Goal: Obtain resource: Download file/media

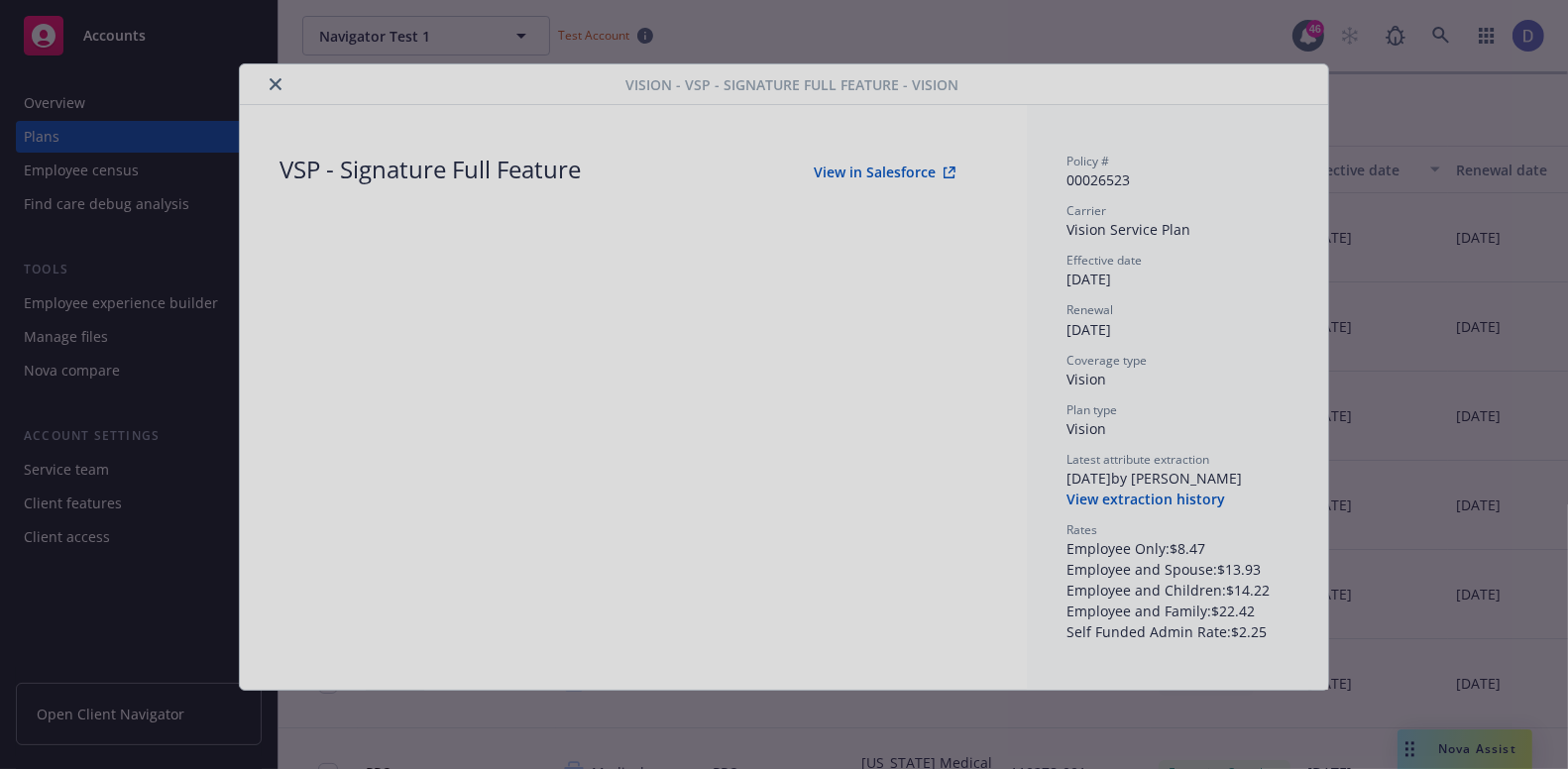
click at [1162, 498] on div at bounding box center [784, 384] width 1568 height 769
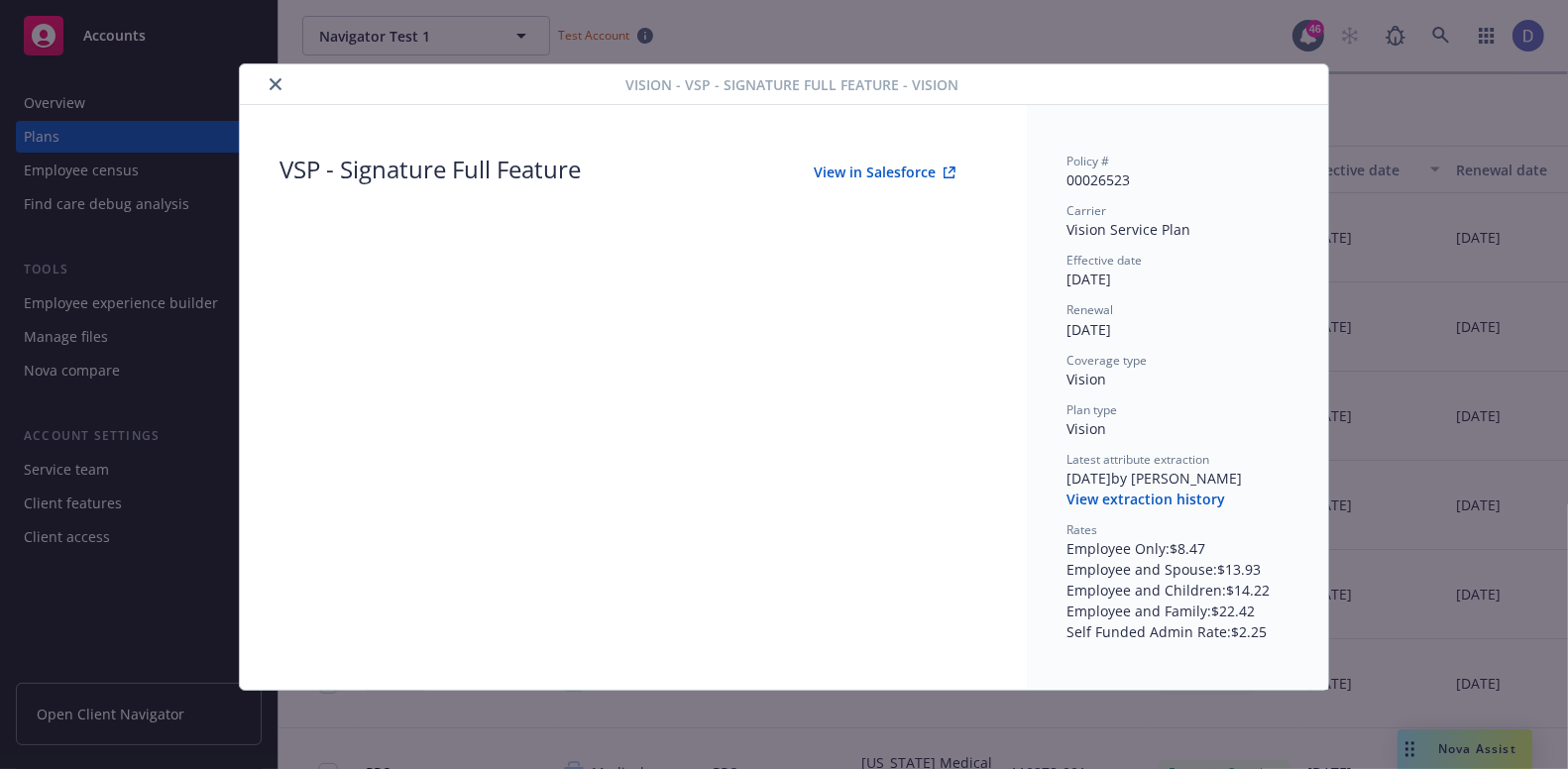
click at [1163, 497] on button "View extraction history" at bounding box center [1145, 500] width 159 height 20
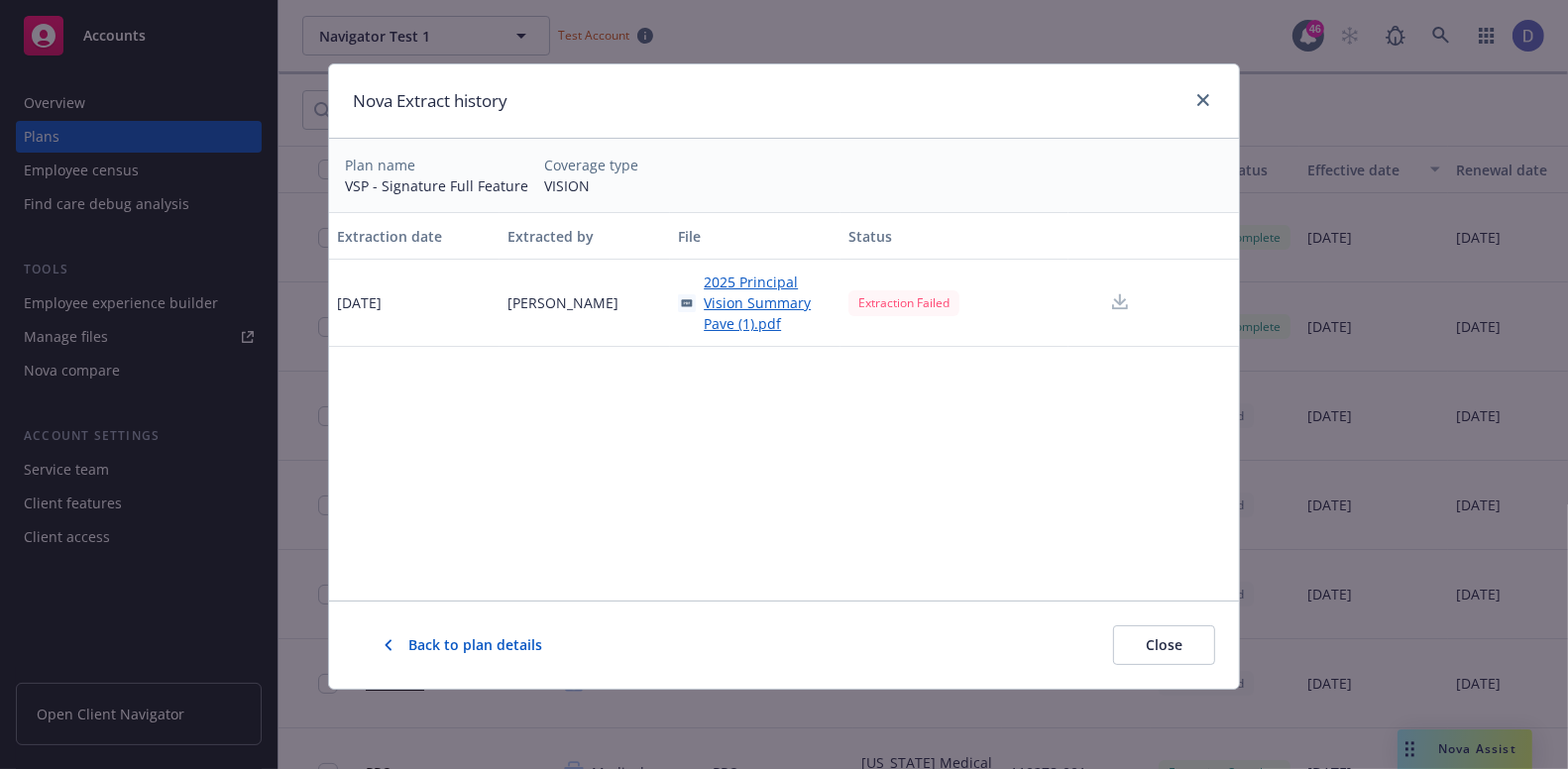
click at [753, 303] on span "2025 Principal Vision Summary Pave (1).pdf" at bounding box center [768, 303] width 129 height 62
